Goal: Find specific page/section: Find specific page/section

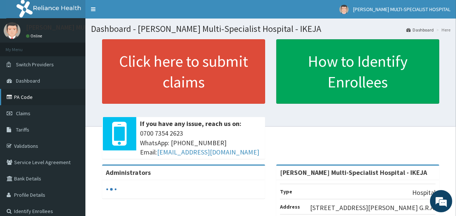
click at [29, 94] on link "PA Code" at bounding box center [42, 97] width 85 height 16
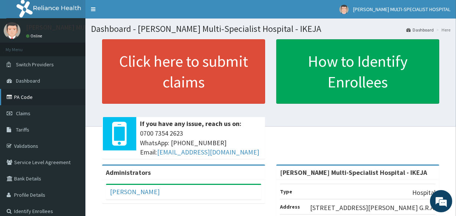
click at [26, 93] on link "PA Code" at bounding box center [42, 97] width 85 height 16
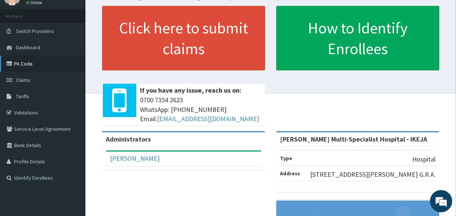
click at [21, 63] on link "PA Code" at bounding box center [42, 64] width 85 height 16
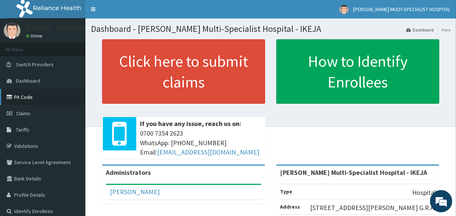
click at [27, 96] on link "PA Code" at bounding box center [42, 97] width 85 height 16
click at [26, 99] on link "PA Code" at bounding box center [42, 97] width 85 height 16
click at [26, 97] on link "PA Code" at bounding box center [42, 97] width 85 height 16
click at [25, 96] on link "PA Code" at bounding box center [42, 97] width 85 height 16
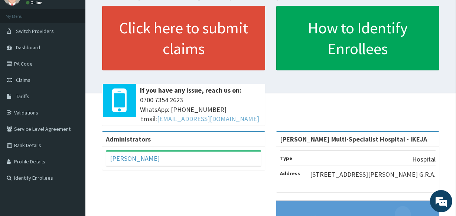
scroll to position [33, 0]
click at [27, 66] on link "PA Code" at bounding box center [42, 64] width 85 height 16
